Goal: Transaction & Acquisition: Purchase product/service

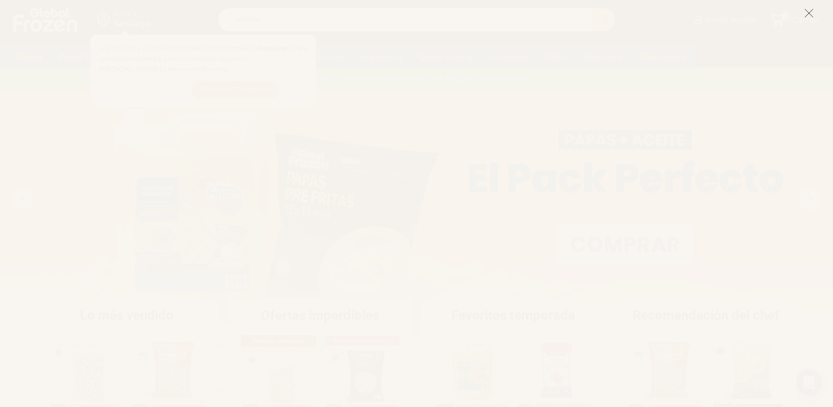
click at [809, 4] on button at bounding box center [809, 13] width 10 height 24
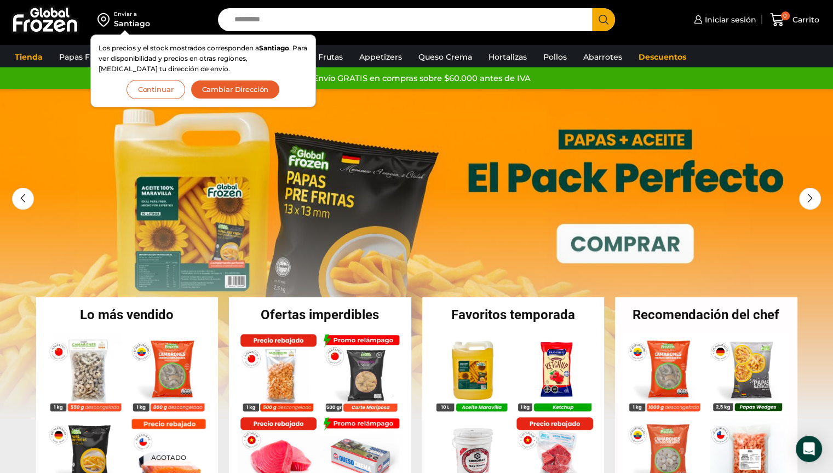
click at [163, 85] on button "Continuar" at bounding box center [156, 89] width 59 height 19
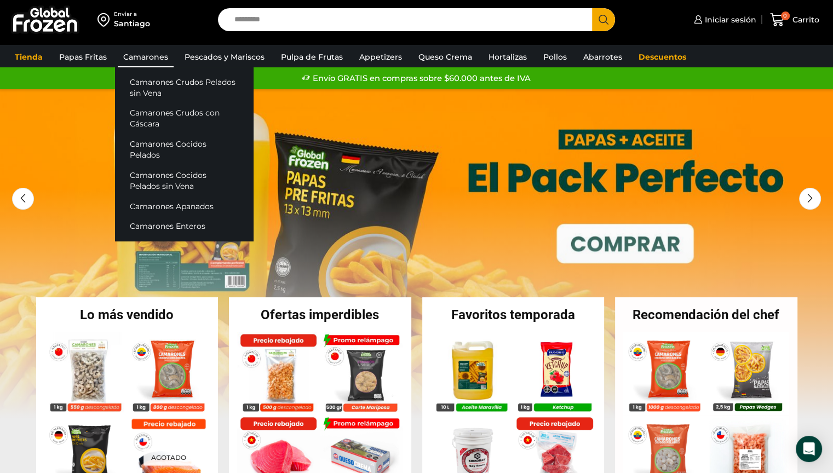
click at [149, 54] on link "Camarones" at bounding box center [146, 57] width 56 height 21
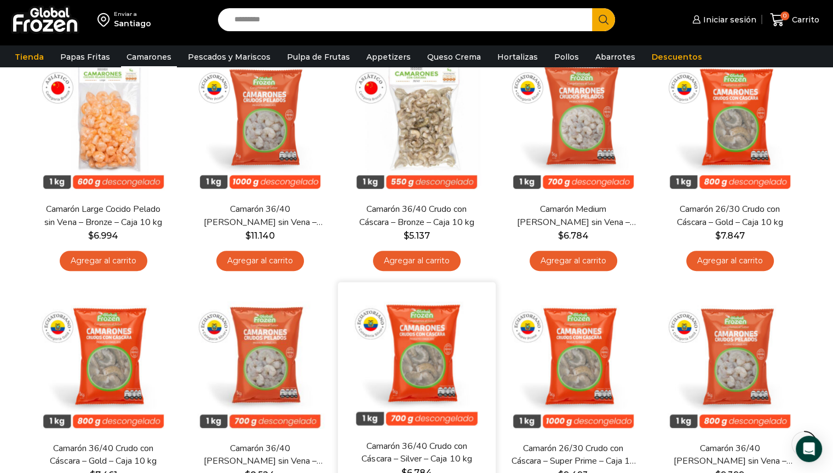
scroll to position [274, 0]
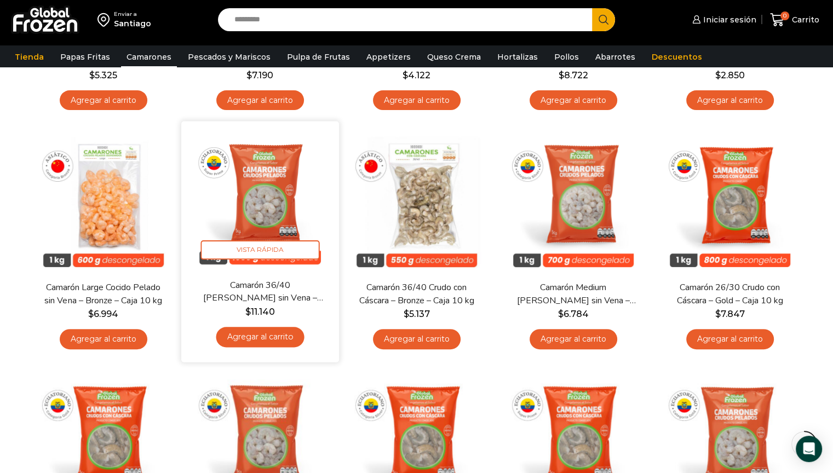
click at [270, 192] on img at bounding box center [260, 200] width 141 height 141
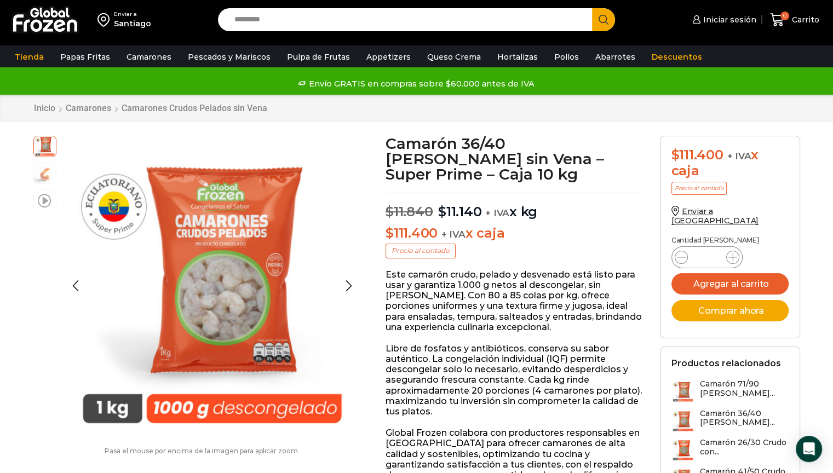
click at [39, 199] on span at bounding box center [44, 200] width 13 height 15
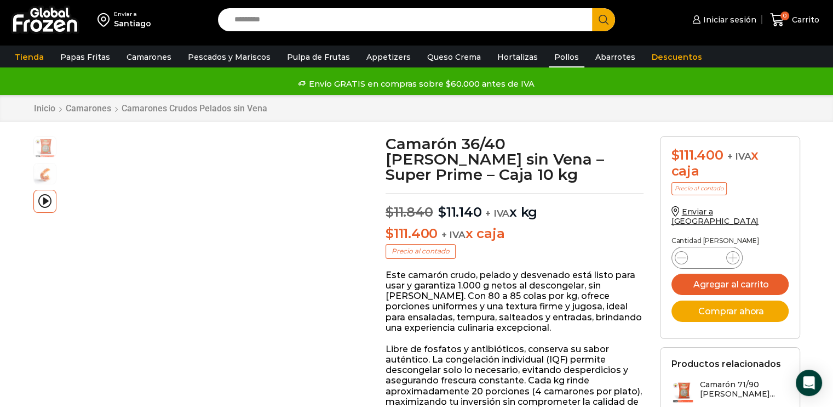
click at [549, 56] on link "Pollos" at bounding box center [567, 57] width 36 height 21
